Goal: Transaction & Acquisition: Purchase product/service

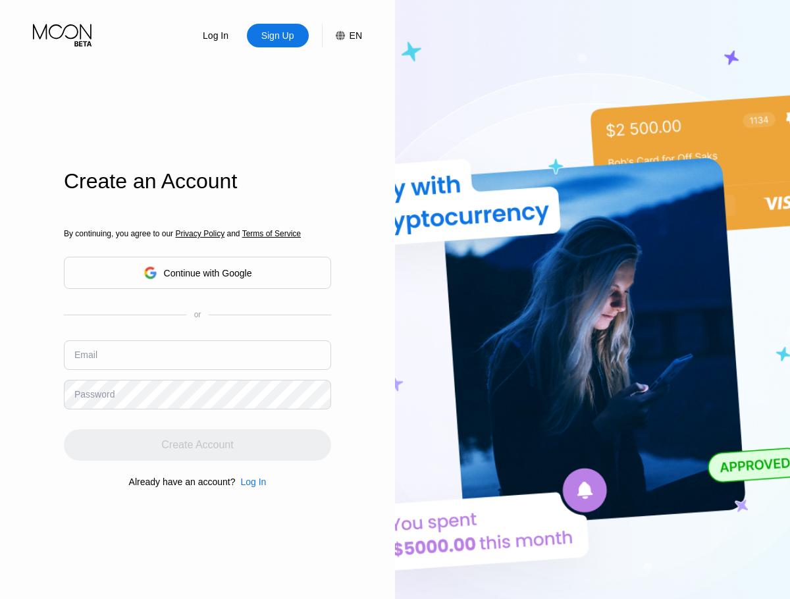
click at [198, 341] on input "text" at bounding box center [197, 356] width 267 height 30
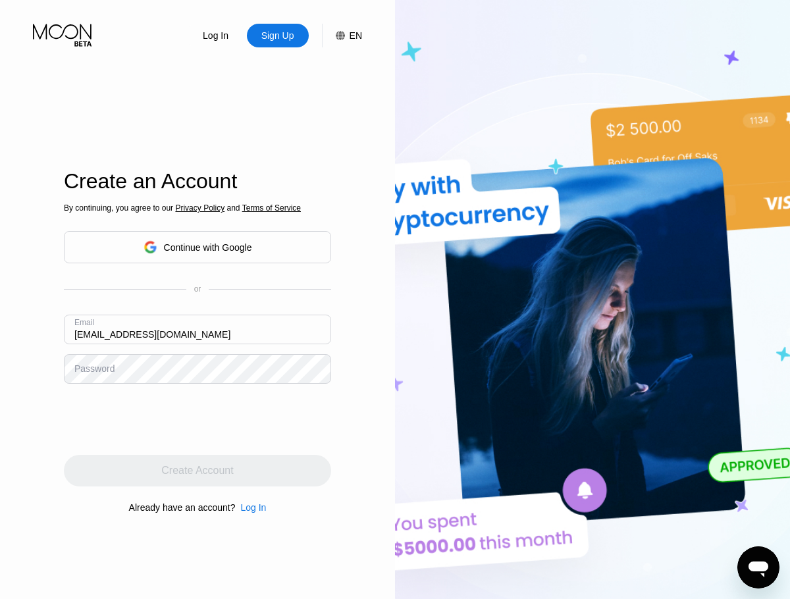
type input "[EMAIL_ADDRESS][DOMAIN_NAME]"
click at [198, 471] on div "Create Account" at bounding box center [197, 470] width 72 height 13
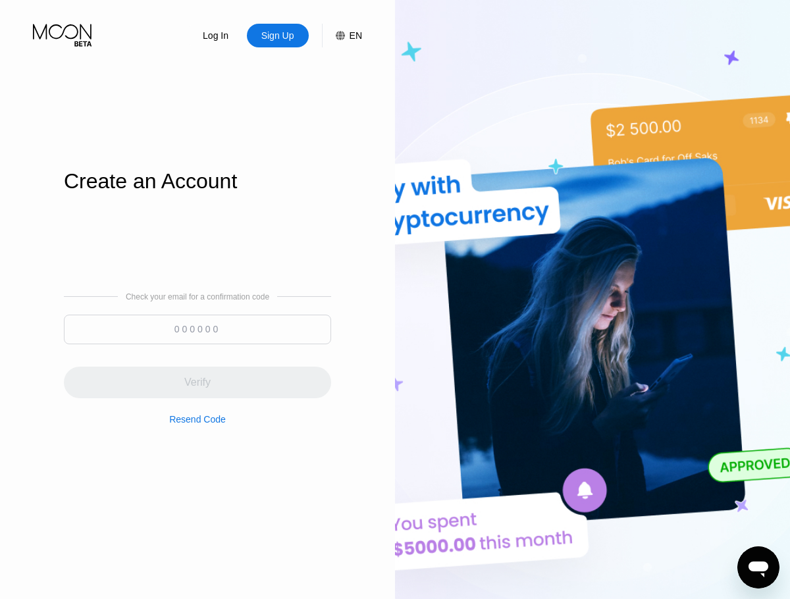
click at [198, 329] on input at bounding box center [197, 330] width 267 height 30
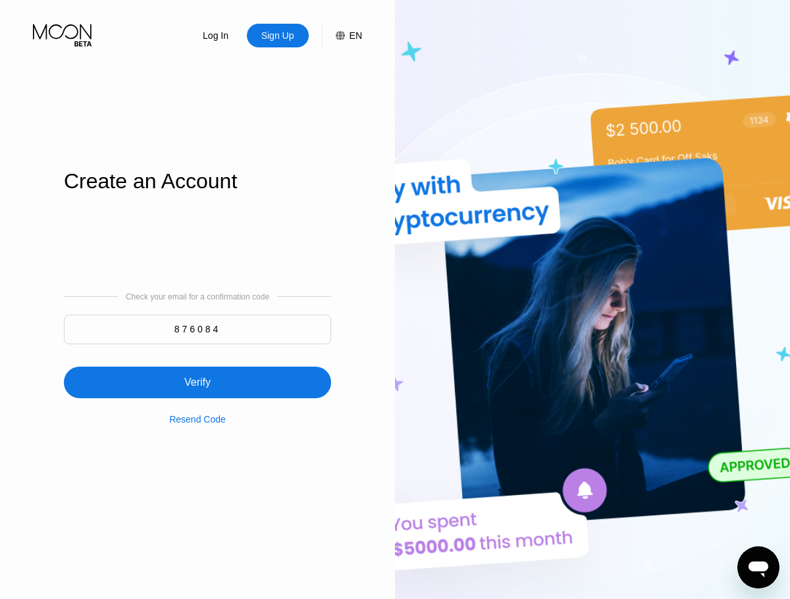
type input "876084"
click at [198, 374] on div "Verify" at bounding box center [197, 383] width 267 height 32
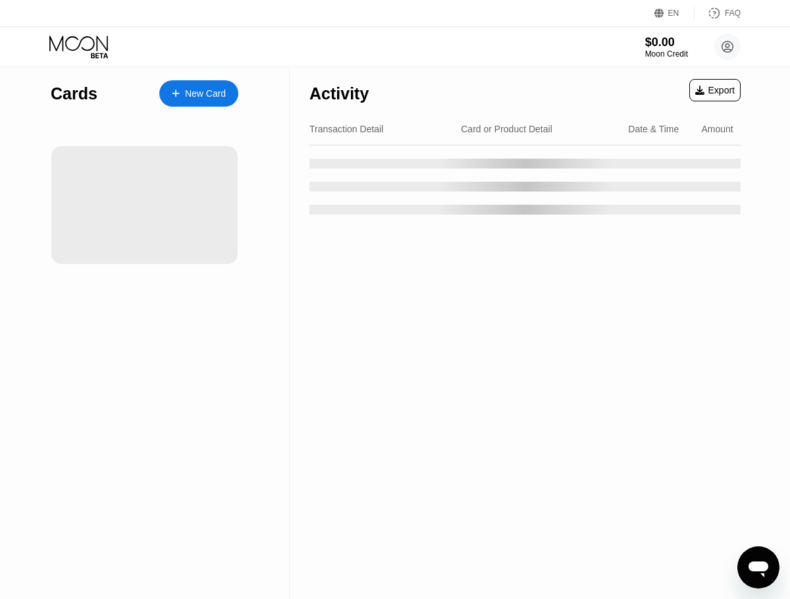
click at [199, 94] on div "New Card" at bounding box center [205, 93] width 41 height 11
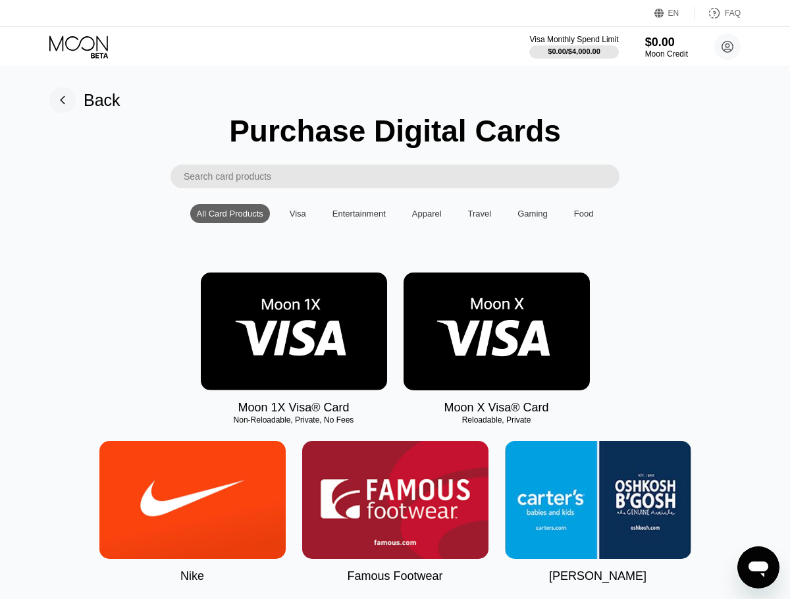
click at [294, 332] on img at bounding box center [294, 332] width 186 height 118
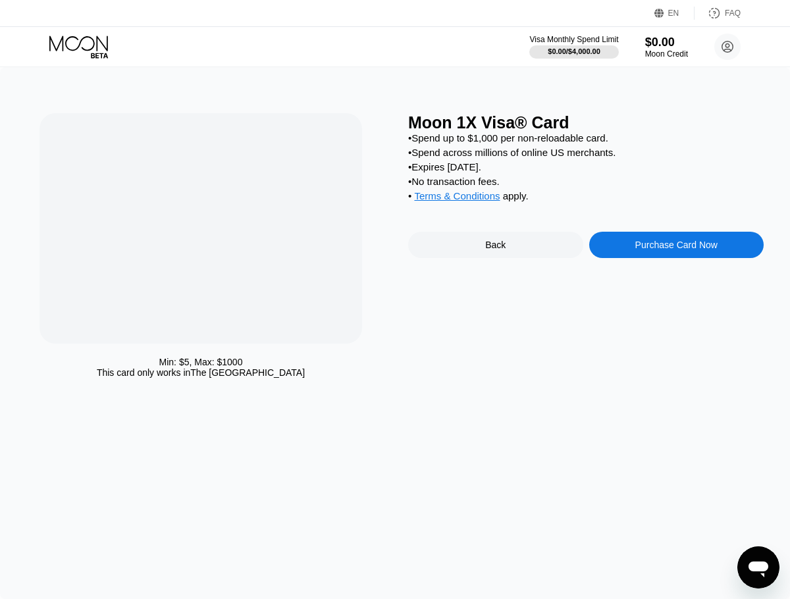
click at [676, 247] on div "Purchase Card Now" at bounding box center [677, 245] width 82 height 11
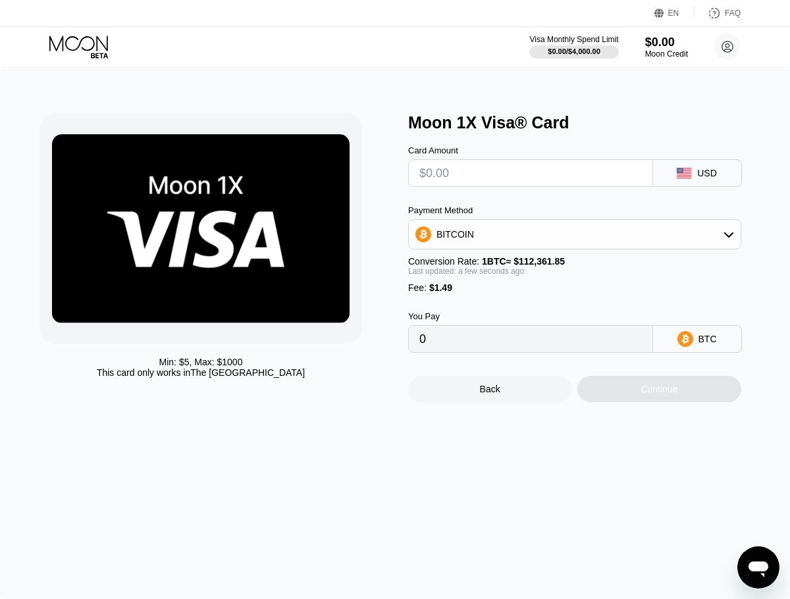
type input "$1"
type input "0.00002217"
type input "$12"
type input "0.00012006"
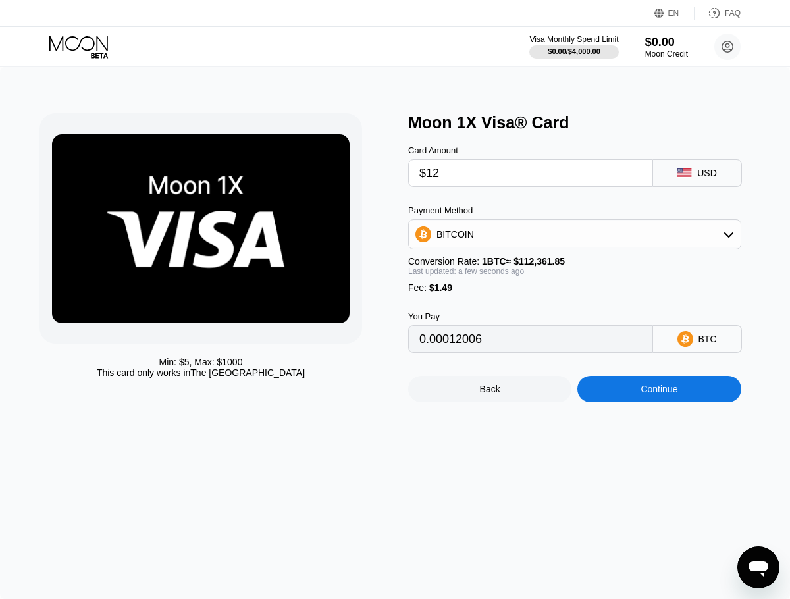
type input "$120"
type input "0.00108124"
click at [659, 390] on div "Continue" at bounding box center [659, 389] width 37 height 11
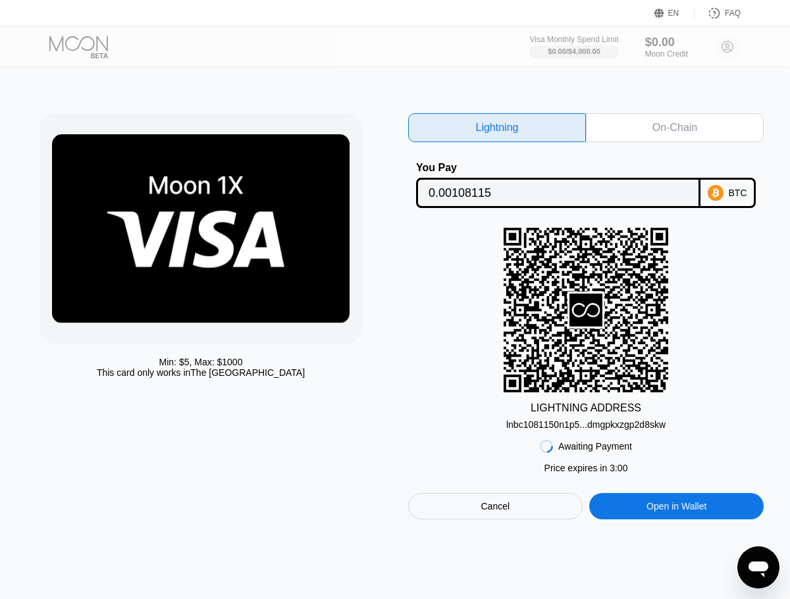
click at [675, 128] on div "On-Chain" at bounding box center [675, 127] width 45 height 13
